Goal: Task Accomplishment & Management: Manage account settings

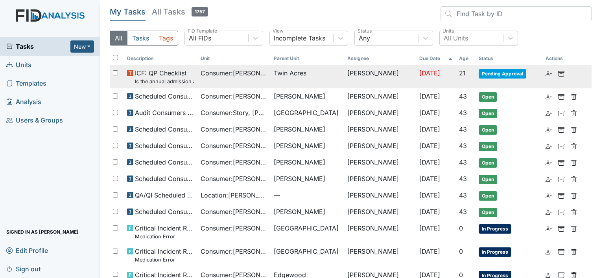
click at [280, 79] on td "Twin Acres" at bounding box center [306, 76] width 73 height 23
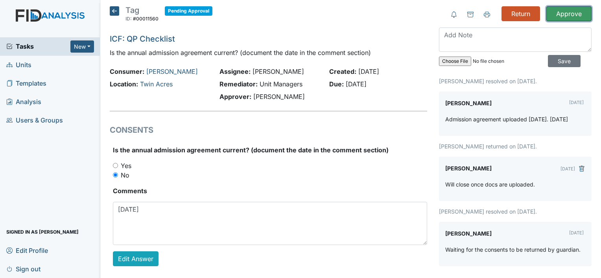
click at [572, 11] on input "Approve" at bounding box center [568, 13] width 45 height 15
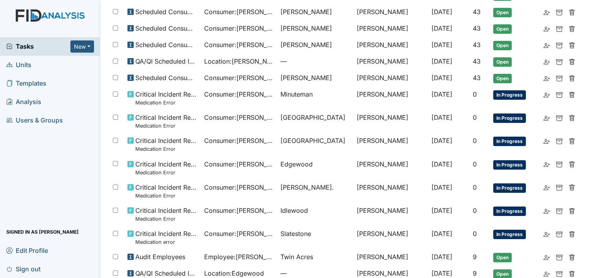
scroll to position [157, 0]
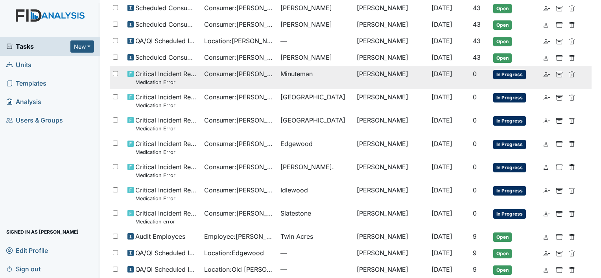
click at [240, 75] on span "Consumer : Branch, Keyosha" at bounding box center [239, 73] width 70 height 9
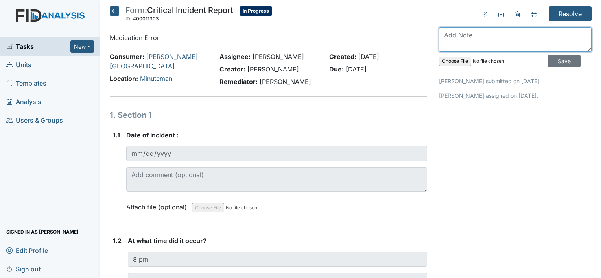
click at [486, 36] on textarea at bounding box center [515, 40] width 152 height 24
type textarea "Reviewed with the team."
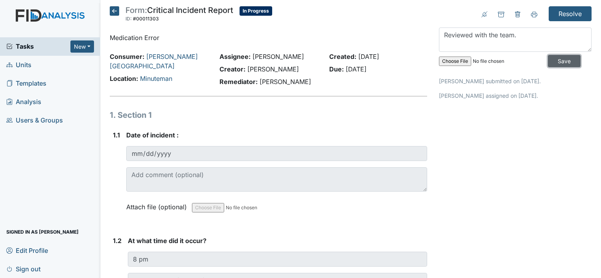
click at [560, 59] on input "Save" at bounding box center [564, 61] width 33 height 12
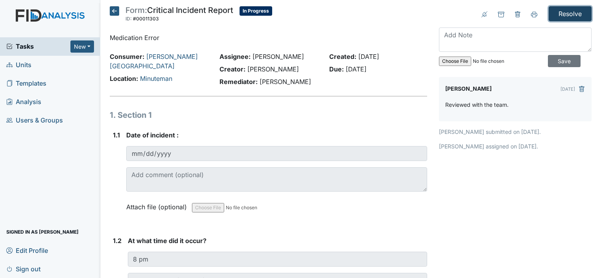
click at [562, 15] on input "Resolve" at bounding box center [569, 13] width 43 height 15
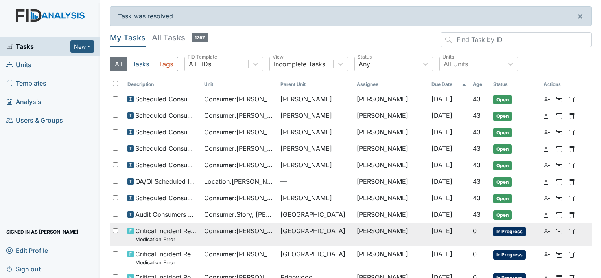
click at [198, 229] on td "Critical Incident Report Medication Error" at bounding box center [162, 234] width 76 height 23
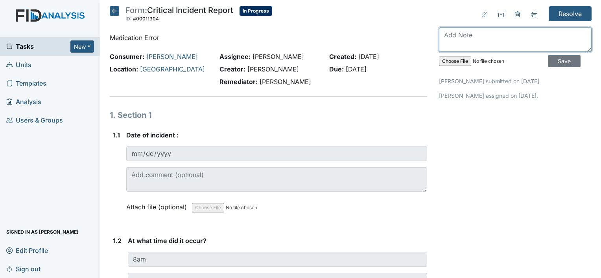
click at [488, 46] on textarea at bounding box center [515, 40] width 152 height 24
type textarea "Reviewed with the team."
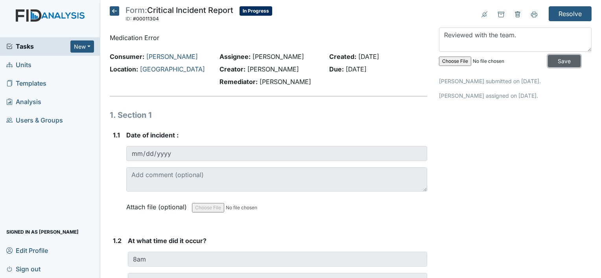
click at [559, 61] on input "Save" at bounding box center [564, 61] width 33 height 12
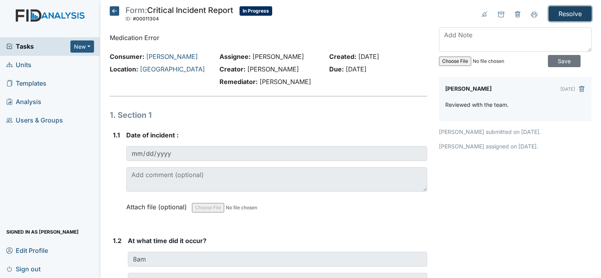
click at [564, 13] on input "Resolve" at bounding box center [569, 13] width 43 height 15
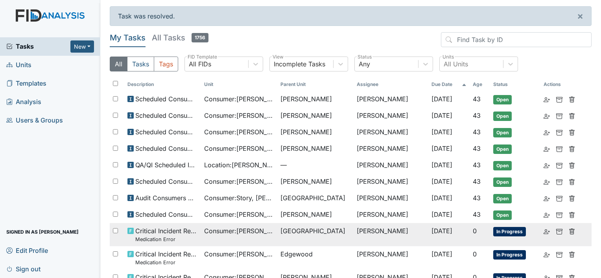
click at [204, 231] on span "Consumer : Allen, James" at bounding box center [239, 230] width 70 height 9
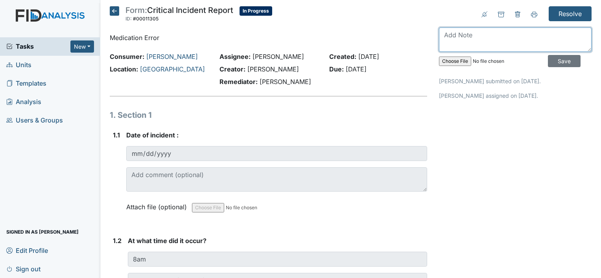
click at [454, 43] on textarea at bounding box center [515, 40] width 152 height 24
type textarea "Reviewed with team."
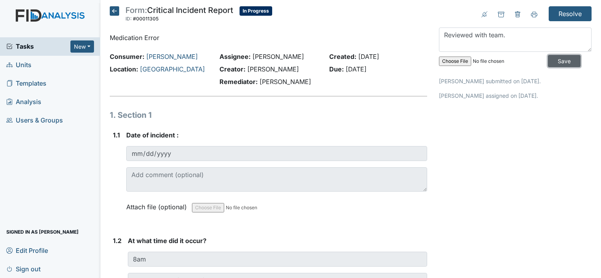
click at [549, 59] on input "Save" at bounding box center [564, 61] width 33 height 12
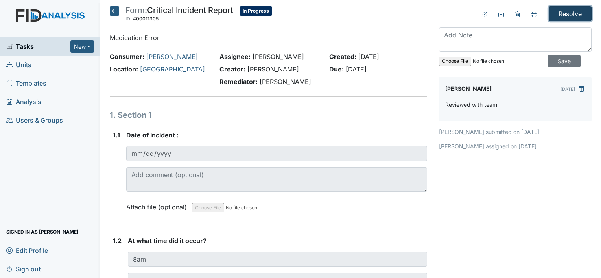
click at [557, 19] on input "Resolve" at bounding box center [569, 13] width 43 height 15
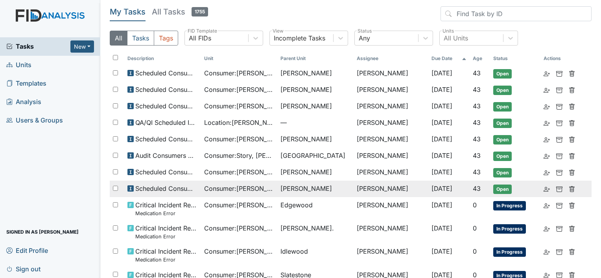
scroll to position [39, 0]
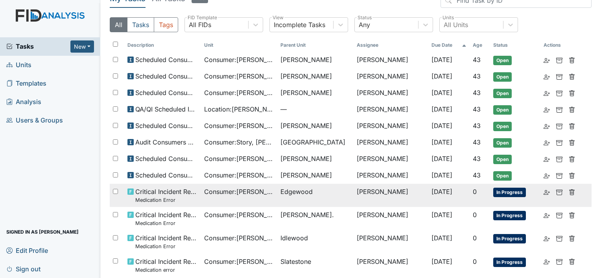
click at [188, 184] on td "Critical Incident Report Medication Error" at bounding box center [162, 195] width 76 height 23
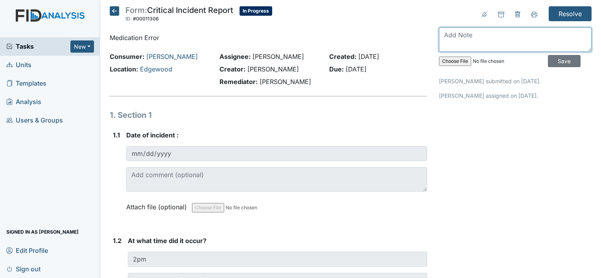
click at [509, 48] on textarea at bounding box center [515, 40] width 152 height 24
type textarea "Reviewed with the team."
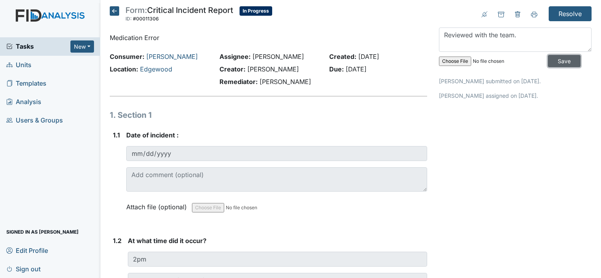
click at [550, 60] on input "Save" at bounding box center [564, 61] width 33 height 12
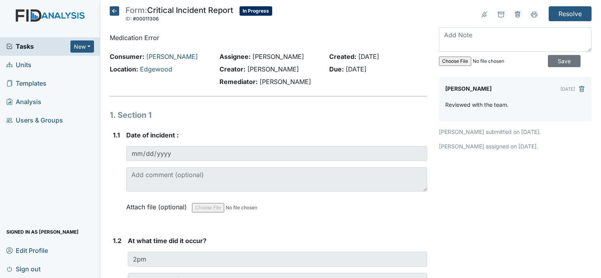
click at [566, 2] on main "Form: Critical Incident Report ID: #00011306 In Progress Autosaving... Medicati…" at bounding box center [350, 139] width 500 height 278
click at [563, 11] on input "Resolve" at bounding box center [569, 13] width 43 height 15
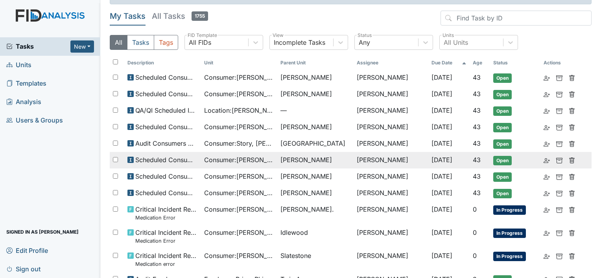
scroll to position [79, 0]
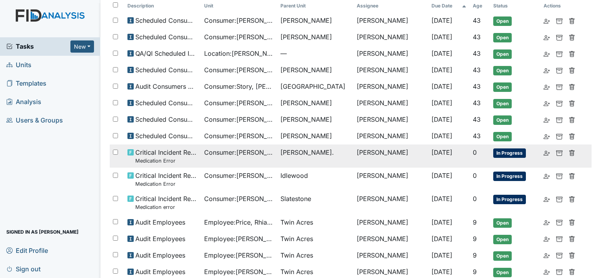
click at [193, 154] on span "Critical Incident Report Medication Error" at bounding box center [166, 156] width 62 height 17
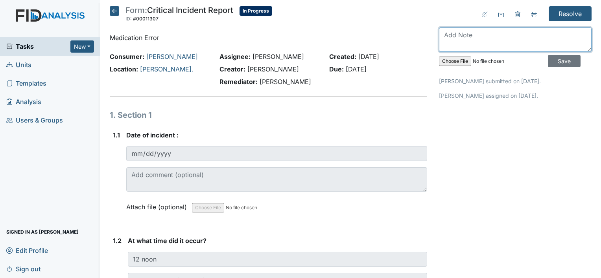
click at [511, 38] on textarea at bounding box center [515, 40] width 152 height 24
type textarea "Reviewed with team."
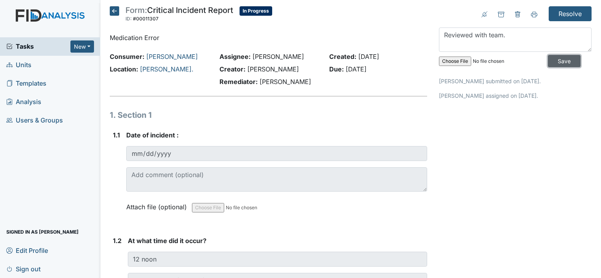
click at [549, 62] on input "Save" at bounding box center [564, 61] width 33 height 12
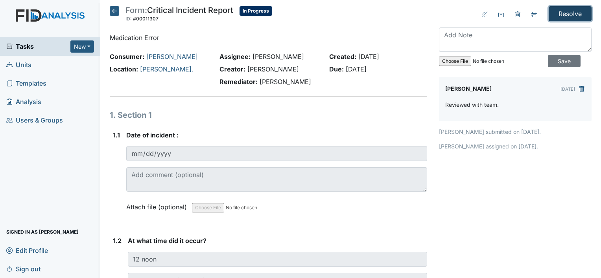
click at [569, 15] on input "Resolve" at bounding box center [569, 13] width 43 height 15
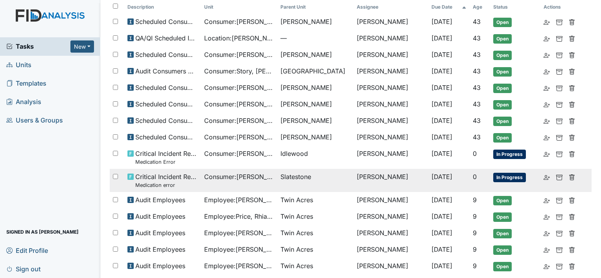
scroll to position [79, 0]
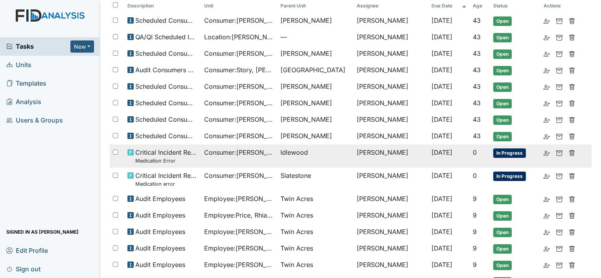
click at [155, 157] on small "Medication Error" at bounding box center [166, 160] width 62 height 7
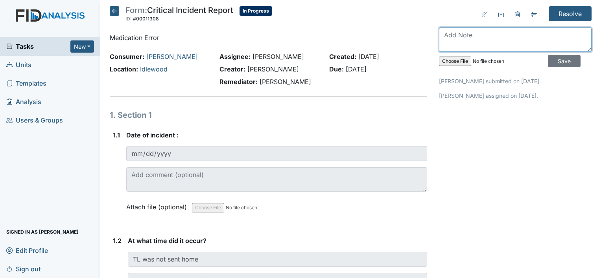
click at [481, 41] on textarea at bounding box center [515, 40] width 152 height 24
type textarea "Reviewed with team."
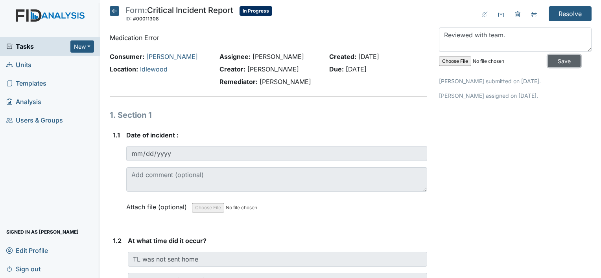
click at [551, 66] on input "Save" at bounding box center [564, 61] width 33 height 12
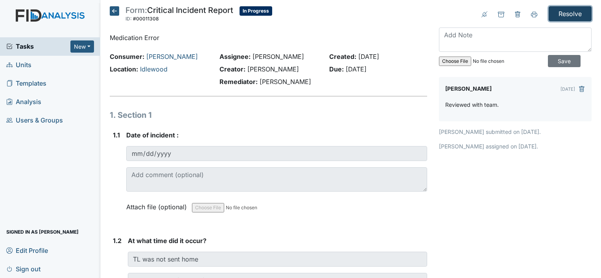
click at [562, 14] on input "Resolve" at bounding box center [569, 13] width 43 height 15
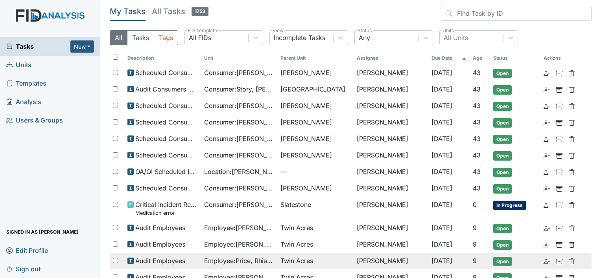
scroll to position [39, 0]
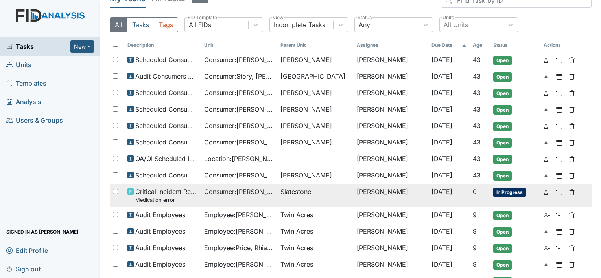
click at [162, 189] on span "Critical Incident Report Medication error" at bounding box center [166, 195] width 62 height 17
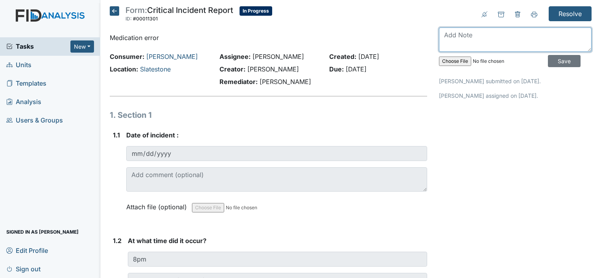
click at [454, 47] on textarea at bounding box center [515, 40] width 152 height 24
type textarea "Reviewed with team."
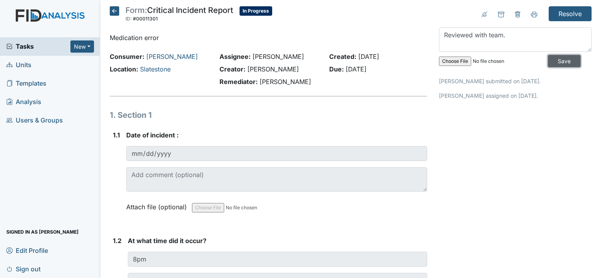
drag, startPoint x: 550, startPoint y: 63, endPoint x: 569, endPoint y: 29, distance: 39.1
click at [550, 62] on input "Save" at bounding box center [564, 61] width 33 height 12
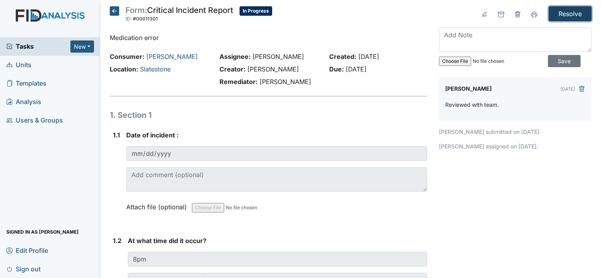
click at [566, 13] on input "Resolve" at bounding box center [569, 13] width 43 height 15
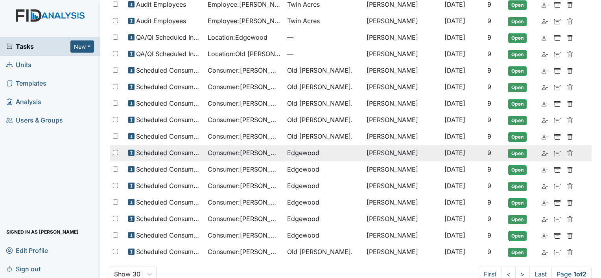
scroll to position [332, 0]
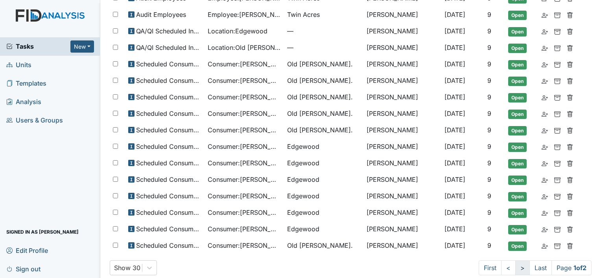
click at [516, 261] on link ">" at bounding box center [522, 268] width 15 height 15
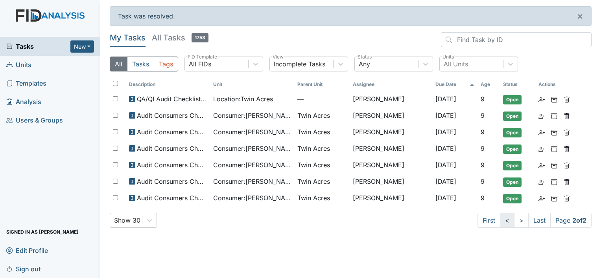
click at [505, 219] on link "<" at bounding box center [507, 220] width 15 height 15
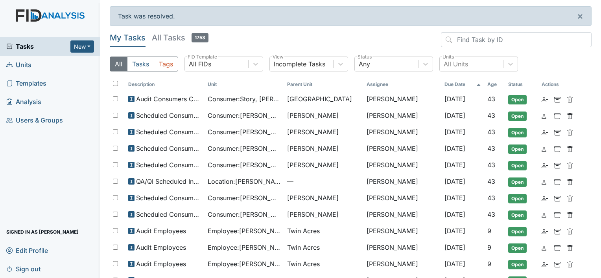
click at [184, 32] on h5 "All Tasks 1753" at bounding box center [180, 37] width 57 height 11
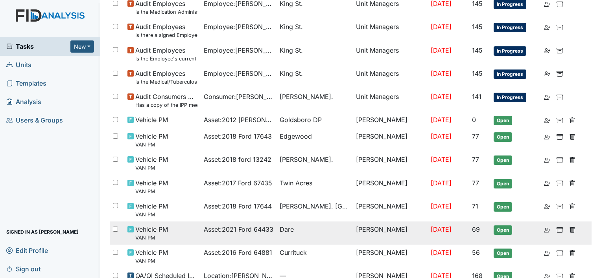
scroll to position [530, 0]
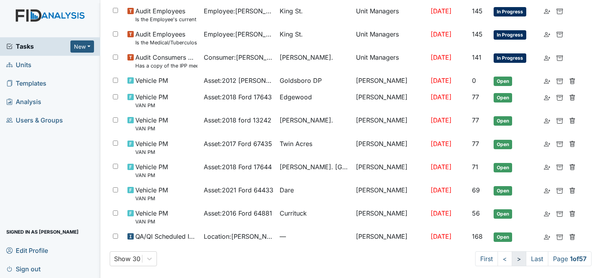
click at [511, 258] on link ">" at bounding box center [518, 259] width 15 height 15
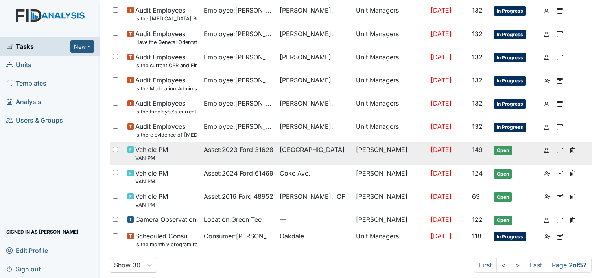
scroll to position [453, 0]
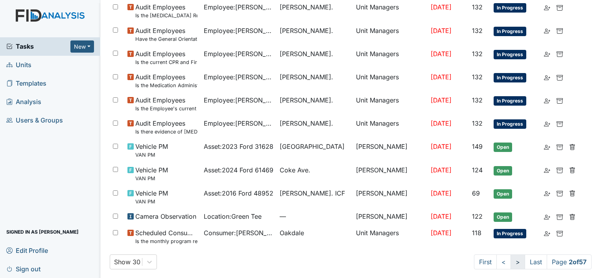
click at [510, 261] on link ">" at bounding box center [517, 262] width 15 height 15
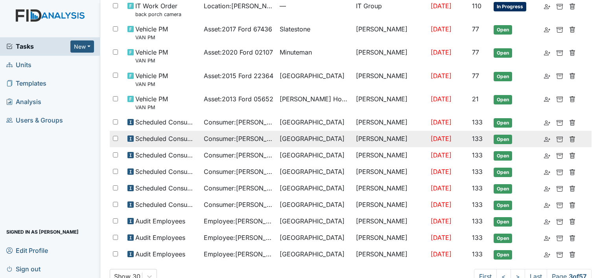
scroll to position [481, 0]
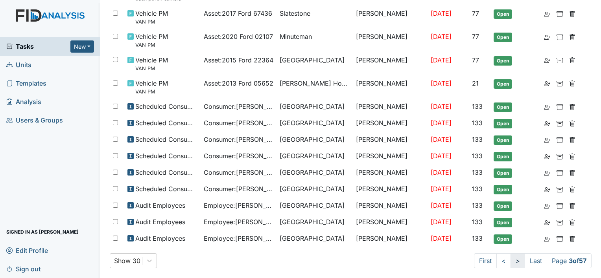
click at [510, 257] on link ">" at bounding box center [517, 261] width 15 height 15
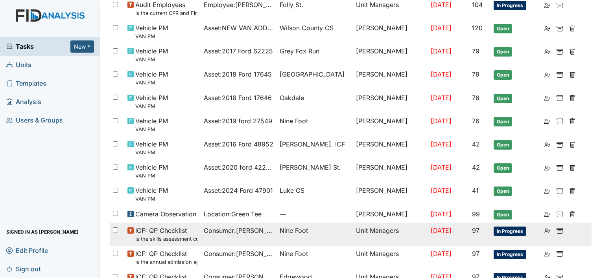
scroll to position [509, 0]
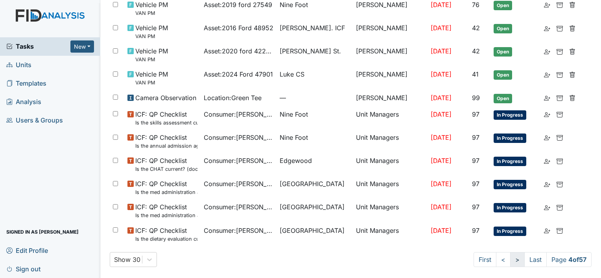
click at [514, 258] on link ">" at bounding box center [517, 259] width 15 height 15
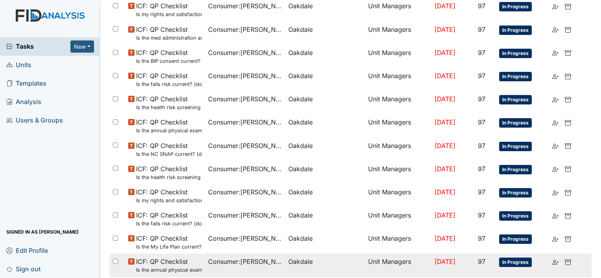
scroll to position [544, 0]
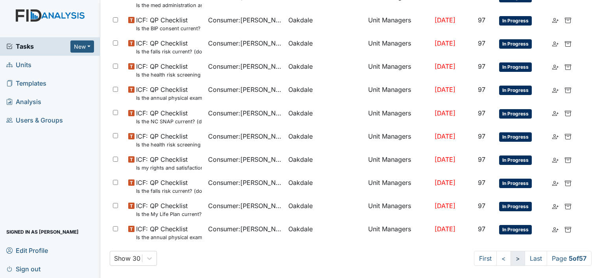
click at [510, 259] on link ">" at bounding box center [517, 258] width 15 height 15
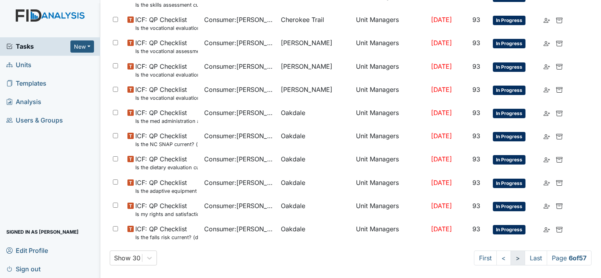
scroll to position [523, 0]
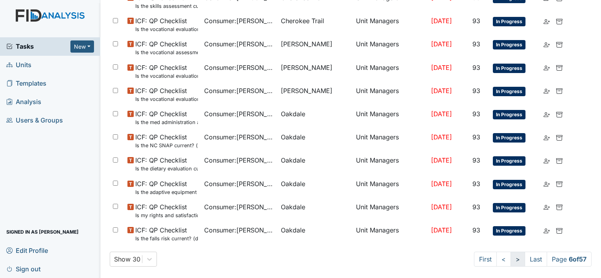
click at [510, 259] on link ">" at bounding box center [517, 259] width 15 height 15
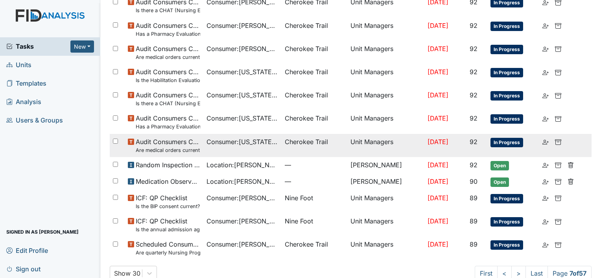
scroll to position [530, 0]
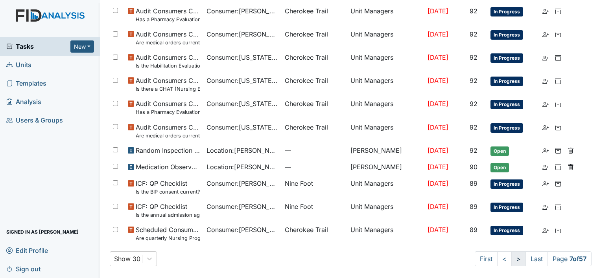
click at [511, 257] on link ">" at bounding box center [518, 259] width 15 height 15
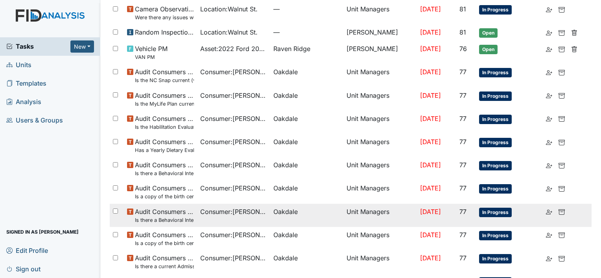
scroll to position [530, 0]
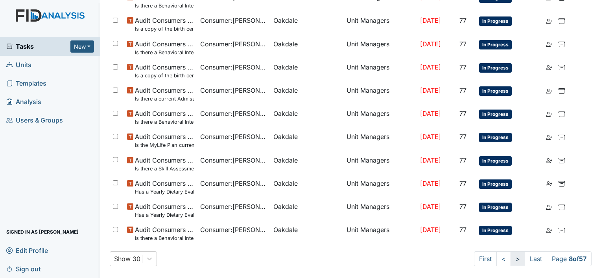
click at [510, 261] on link ">" at bounding box center [517, 259] width 15 height 15
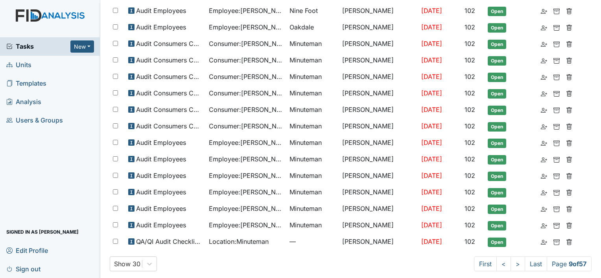
click at [49, 64] on link "Units" at bounding box center [50, 65] width 100 height 18
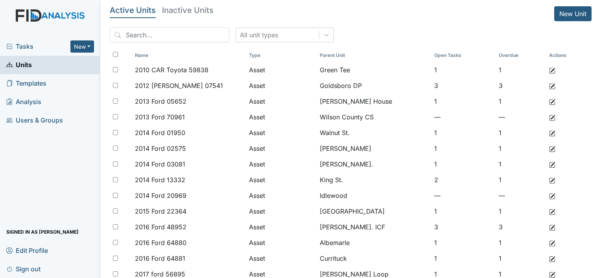
click at [39, 42] on span "Tasks" at bounding box center [38, 46] width 64 height 9
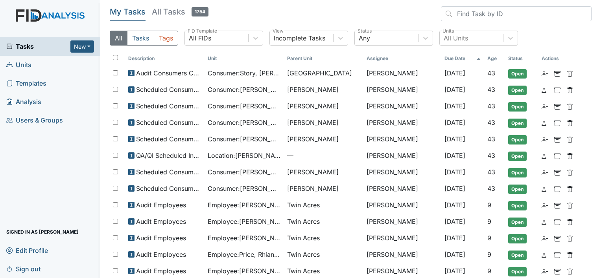
click at [29, 144] on div "Tasks New Form Inspection Document Bundle Units Templates Analysis Users & Grou…" at bounding box center [50, 157] width 100 height 241
